Goal: Transaction & Acquisition: Purchase product/service

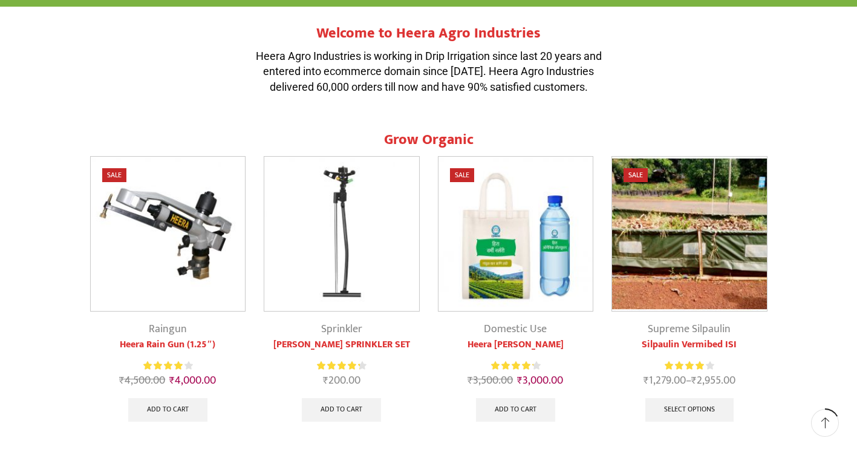
scroll to position [423, 0]
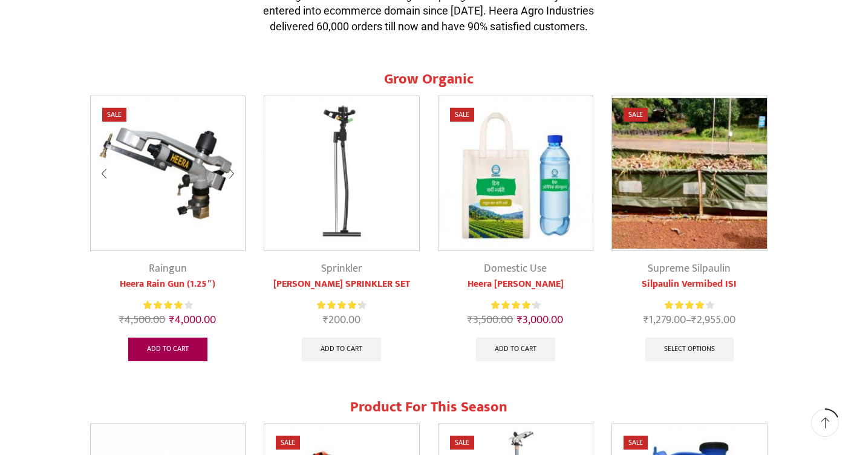
click at [155, 348] on link "Add to cart" at bounding box center [167, 349] width 79 height 24
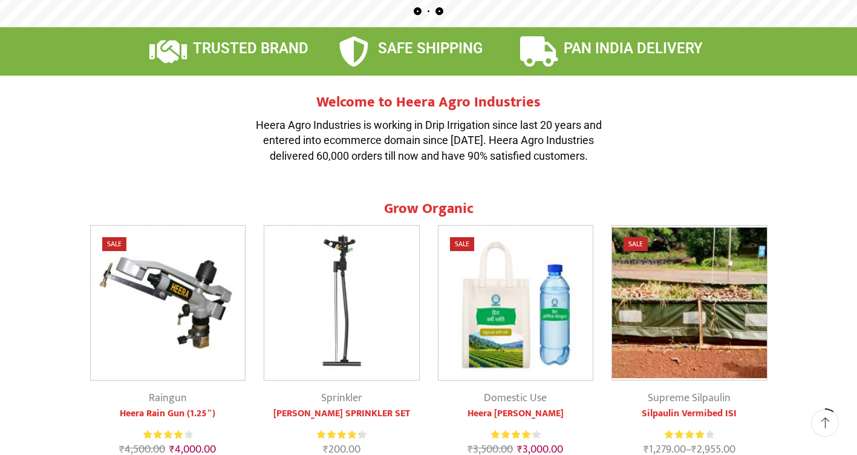
scroll to position [0, 0]
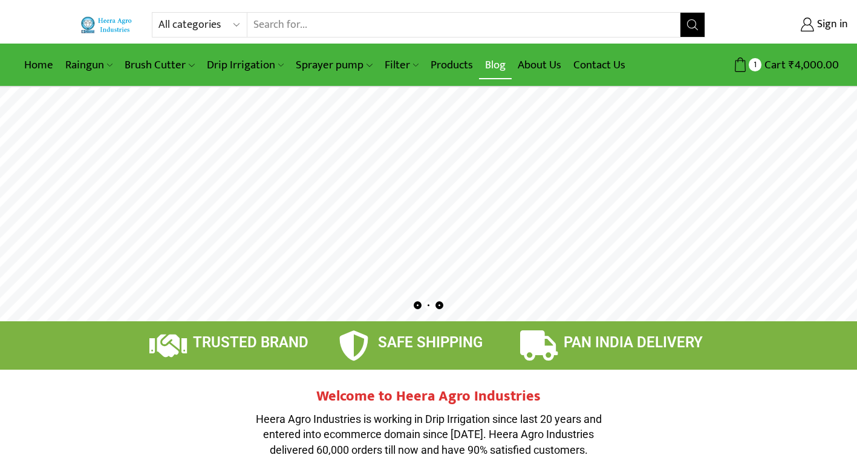
click at [493, 63] on link "Blog" at bounding box center [495, 65] width 33 height 28
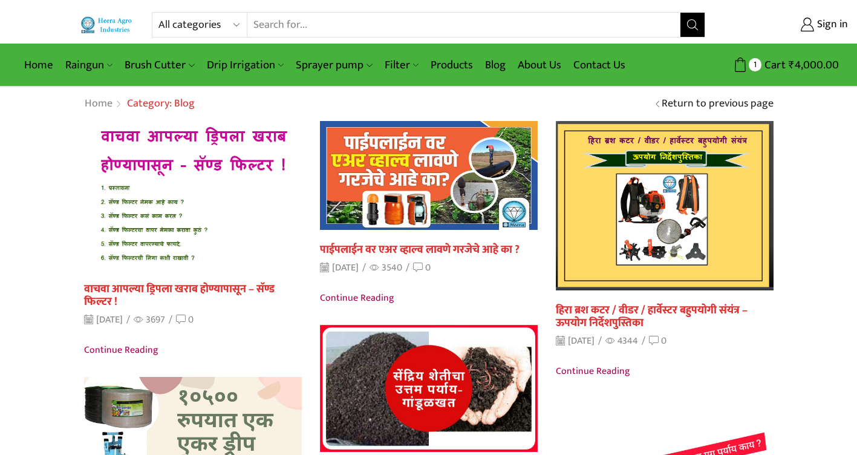
drag, startPoint x: 117, startPoint y: 315, endPoint x: 154, endPoint y: 319, distance: 37.7
click at [154, 319] on div "July 28, 2022 / 3697 / 0" at bounding box center [138, 320] width 109 height 14
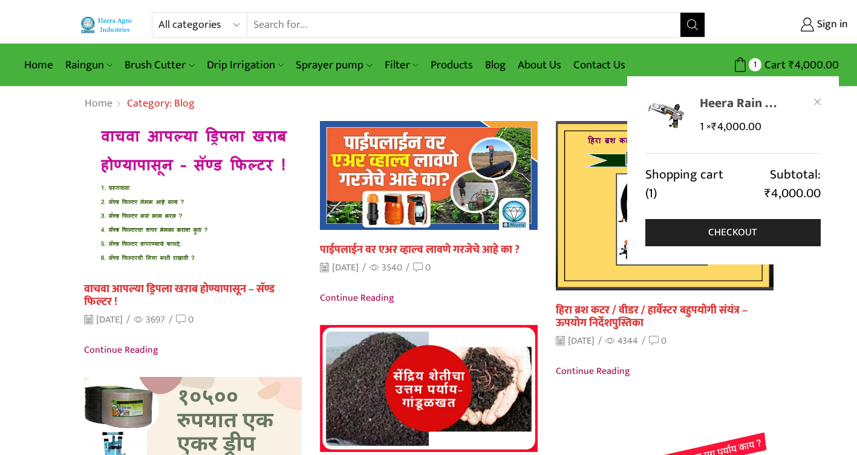
click at [729, 107] on link "Heera Rain Gun (1.25")" at bounding box center [741, 103] width 83 height 18
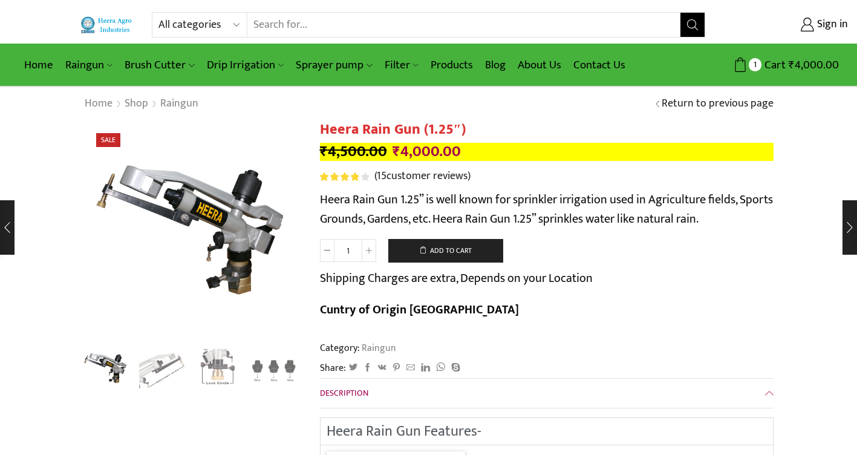
click at [334, 253] on input "1" at bounding box center [347, 250] width 27 height 23
click at [327, 255] on span at bounding box center [327, 250] width 15 height 23
click at [326, 255] on span at bounding box center [327, 250] width 15 height 23
click at [326, 254] on span at bounding box center [327, 250] width 15 height 23
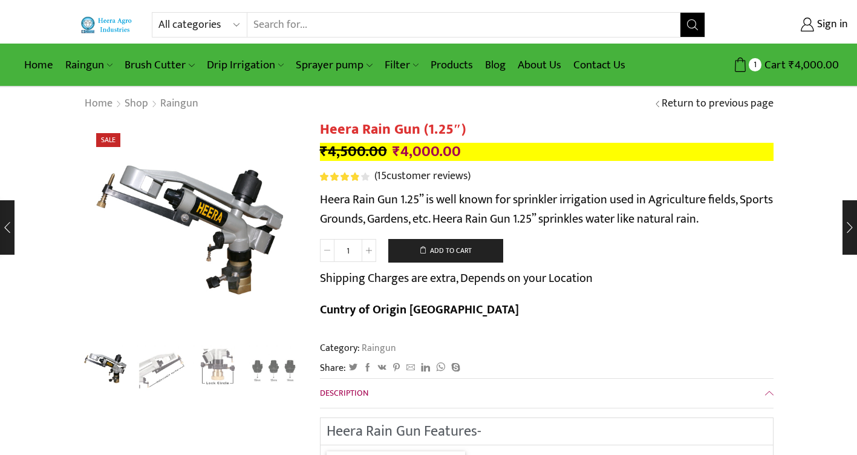
click at [326, 254] on span at bounding box center [327, 250] width 15 height 23
click at [326, 252] on icon at bounding box center [327, 250] width 6 height 6
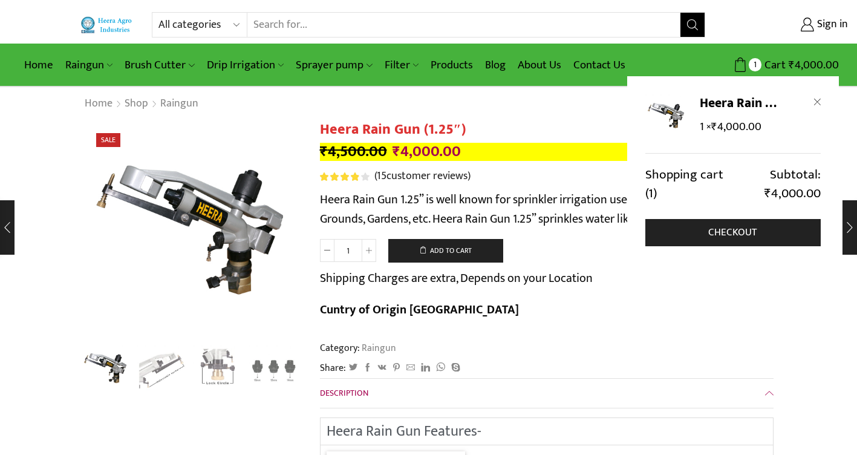
click at [817, 104] on icon at bounding box center [817, 102] width 7 height 7
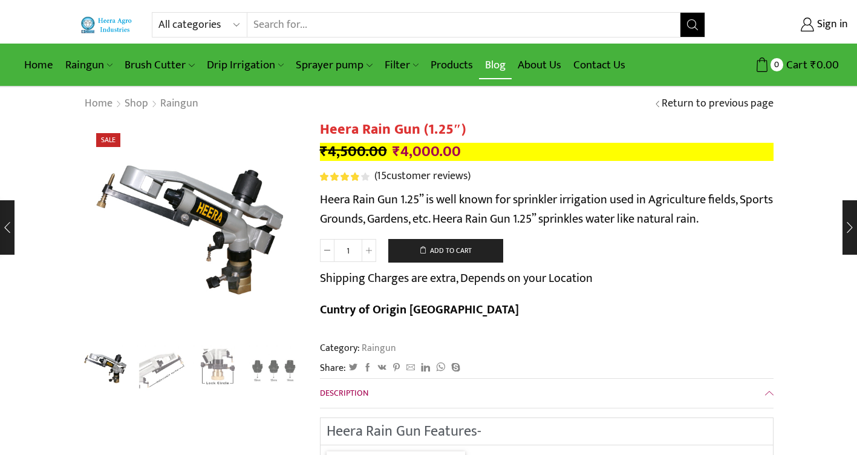
click at [498, 65] on link "Blog" at bounding box center [495, 65] width 33 height 28
